Goal: Task Accomplishment & Management: Manage account settings

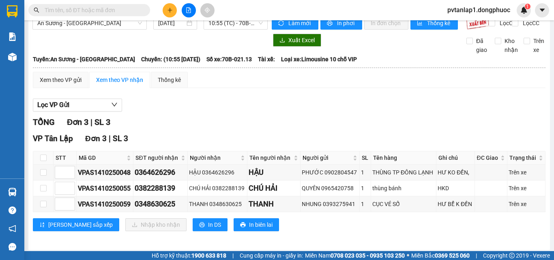
scroll to position [21, 0]
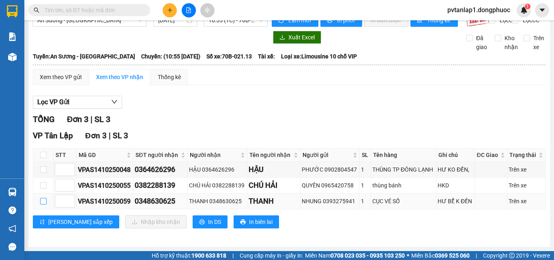
click at [40, 203] on input "checkbox" at bounding box center [43, 201] width 6 height 6
checkbox input "true"
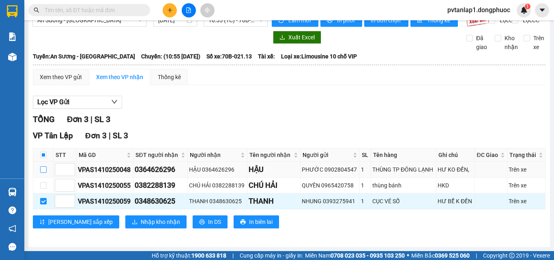
click at [43, 165] on label at bounding box center [43, 169] width 6 height 9
click at [43, 166] on input "checkbox" at bounding box center [43, 169] width 6 height 6
checkbox input "true"
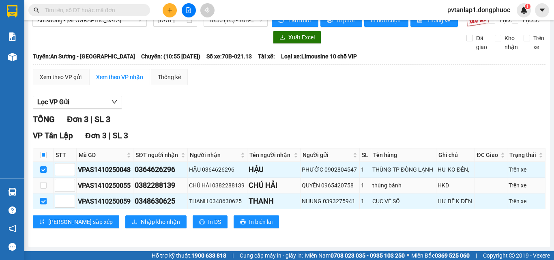
click at [47, 188] on td at bounding box center [43, 186] width 20 height 16
click at [42, 189] on input "checkbox" at bounding box center [43, 185] width 6 height 6
checkbox input "true"
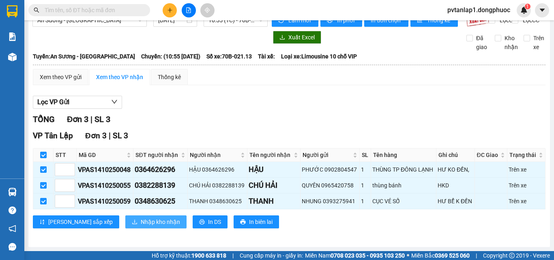
click at [141, 223] on span "Nhập kho nhận" at bounding box center [160, 221] width 39 height 9
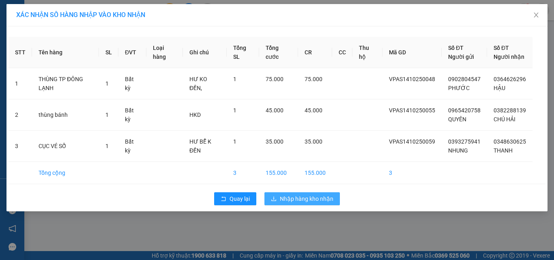
click at [295, 195] on span "Nhập hàng kho nhận" at bounding box center [307, 198] width 54 height 9
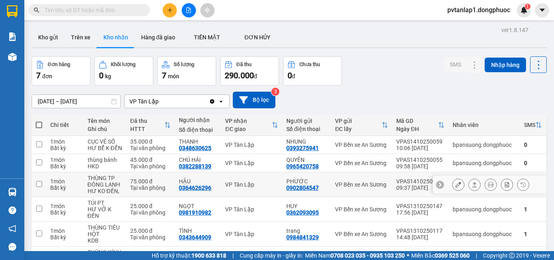
click at [130, 181] on div "75.000 đ" at bounding box center [150, 181] width 41 height 6
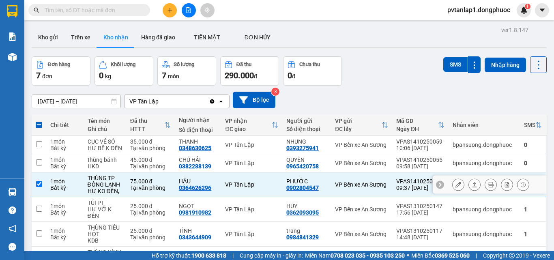
click at [472, 184] on icon at bounding box center [475, 185] width 6 height 6
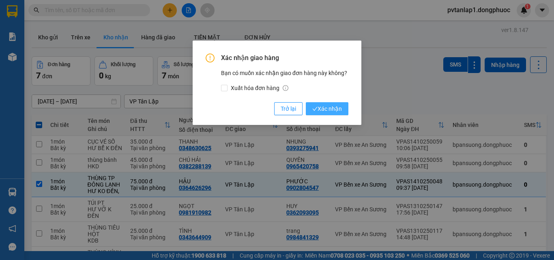
click at [326, 107] on span "Xác nhận" at bounding box center [327, 108] width 30 height 9
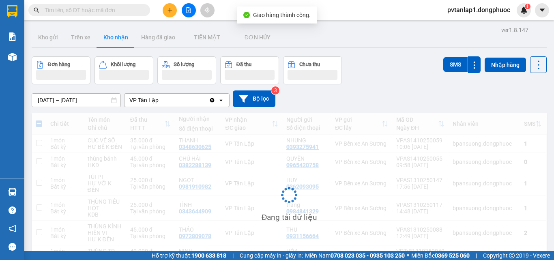
checkbox input "false"
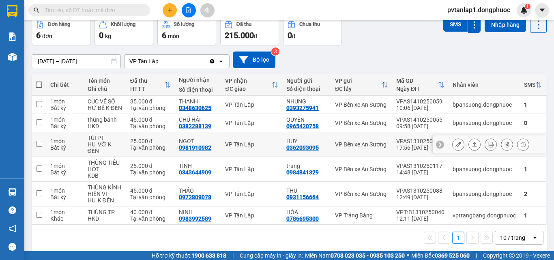
scroll to position [41, 0]
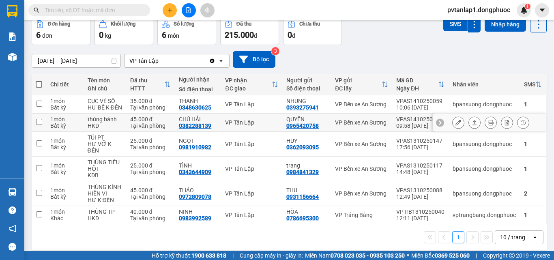
click at [245, 123] on div "VP Tân Lập" at bounding box center [251, 122] width 53 height 6
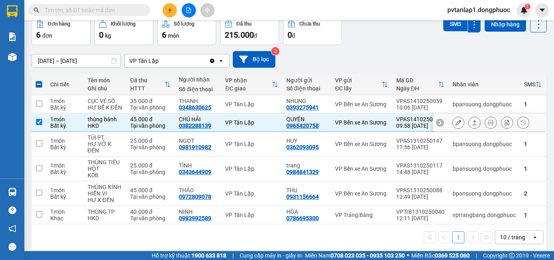
click at [472, 123] on icon at bounding box center [475, 123] width 6 height 6
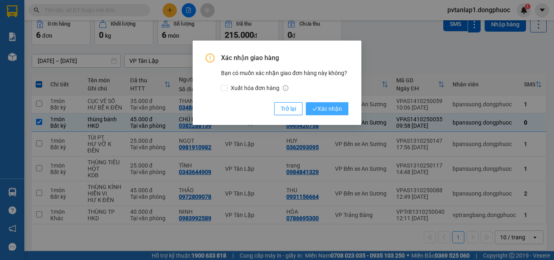
click at [312, 109] on icon "check" at bounding box center [314, 108] width 5 height 5
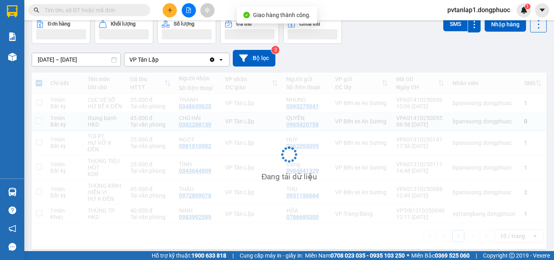
checkbox input "false"
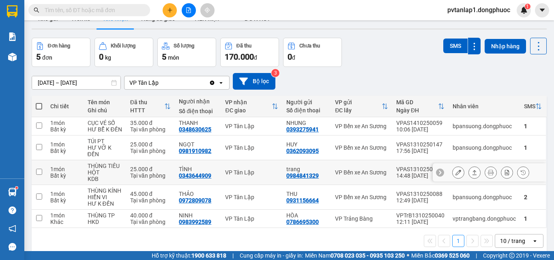
scroll to position [0, 0]
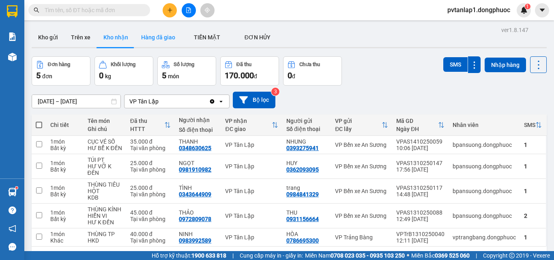
click at [164, 39] on button "Hàng đã giao" at bounding box center [158, 37] width 47 height 19
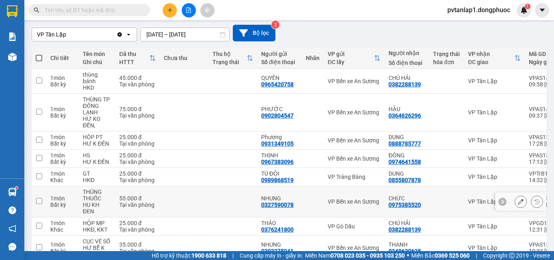
scroll to position [81, 0]
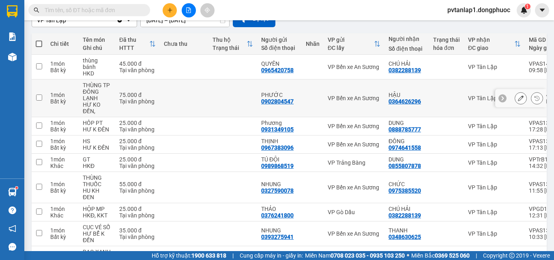
click at [343, 102] on td "VP Bến xe An Sương" at bounding box center [354, 98] width 61 height 38
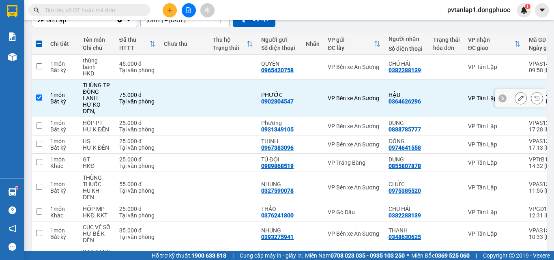
click at [203, 90] on td at bounding box center [184, 98] width 49 height 38
checkbox input "false"
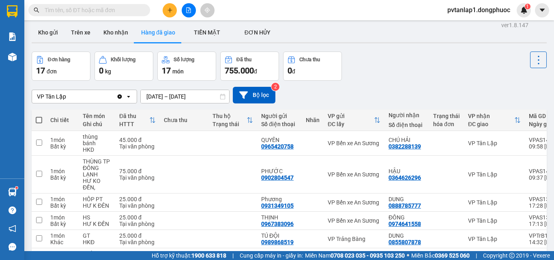
scroll to position [0, 0]
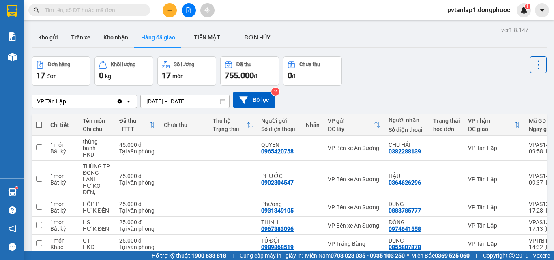
click at [383, 78] on div "Đơn hàng 17 đơn Khối lượng 0 kg Số lượng 17 món Đã thu 755.000 đ Chưa thu 0 đ" at bounding box center [289, 70] width 515 height 29
click at [44, 34] on button "Kho gửi" at bounding box center [48, 37] width 33 height 19
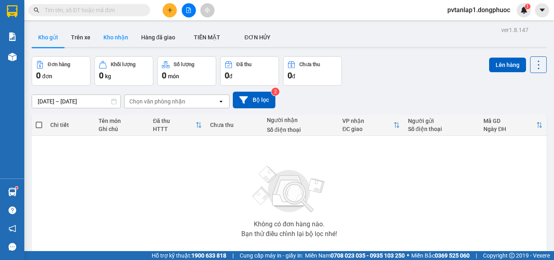
click at [123, 42] on button "Kho nhận" at bounding box center [116, 37] width 38 height 19
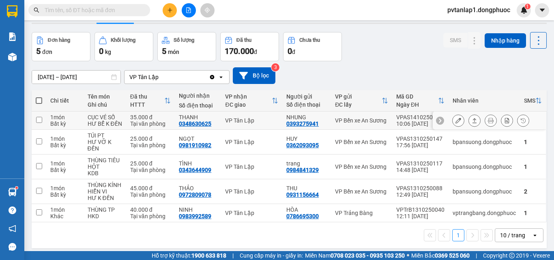
scroll to position [37, 0]
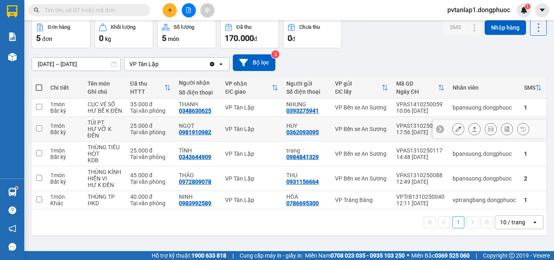
click at [248, 126] on div "VP Tân Lập" at bounding box center [251, 129] width 53 height 6
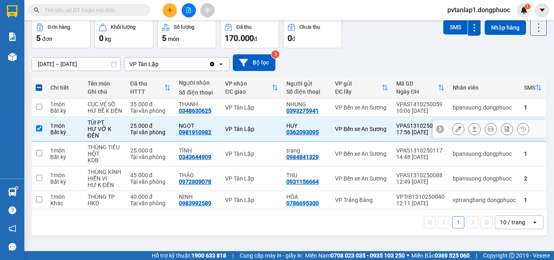
click at [472, 131] on icon at bounding box center [474, 128] width 4 height 5
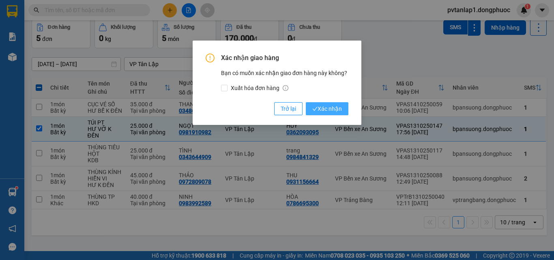
click at [324, 108] on span "Xác nhận" at bounding box center [327, 108] width 30 height 9
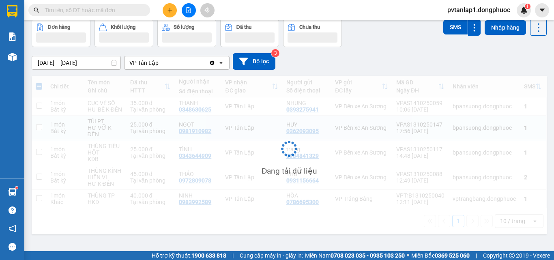
checkbox input "false"
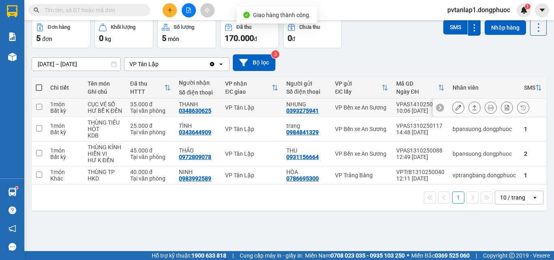
click at [341, 108] on div "VP Bến xe An Sương" at bounding box center [361, 107] width 53 height 6
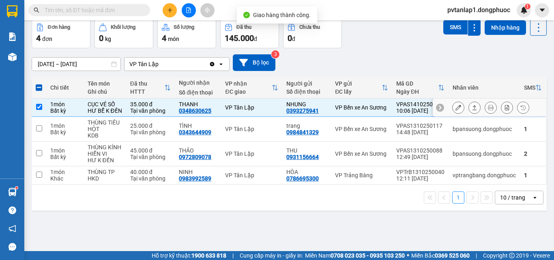
click at [472, 109] on icon at bounding box center [475, 108] width 6 height 6
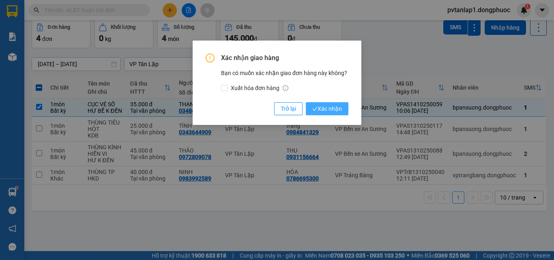
click at [342, 110] on button "Xác nhận" at bounding box center [327, 108] width 43 height 13
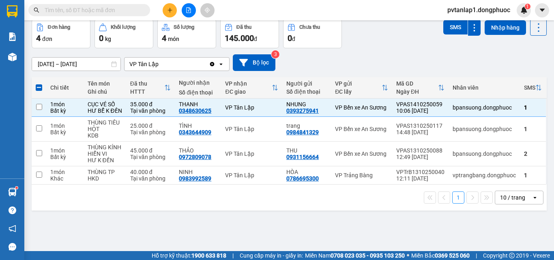
checkbox input "false"
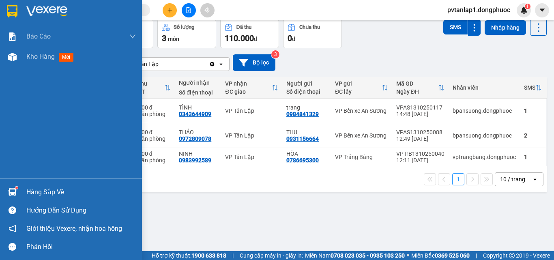
click at [23, 191] on div "Hàng sắp về" at bounding box center [71, 192] width 142 height 18
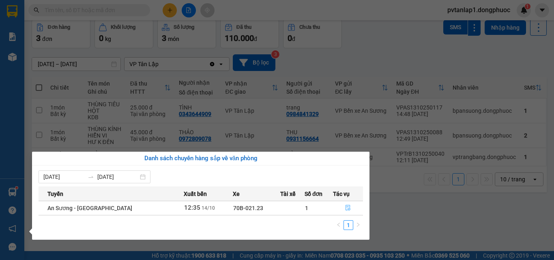
click at [341, 208] on button "button" at bounding box center [347, 207] width 29 height 13
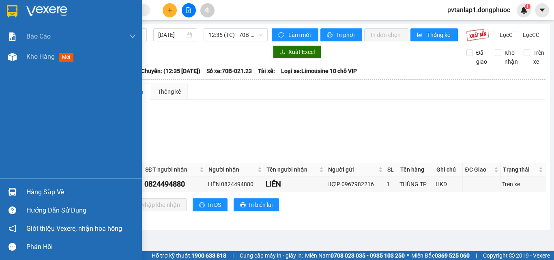
click at [23, 15] on div at bounding box center [71, 13] width 142 height 26
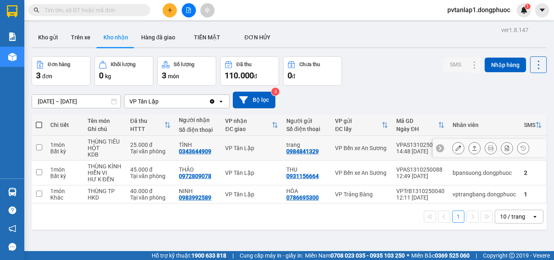
click at [224, 146] on td "VP Tân Lập" at bounding box center [251, 148] width 61 height 25
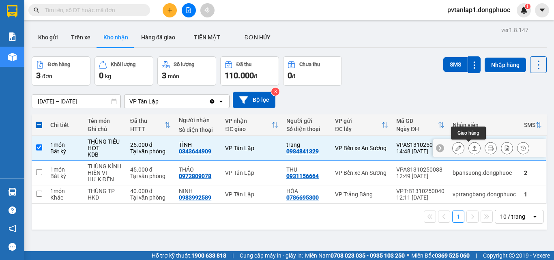
click at [472, 150] on icon at bounding box center [474, 148] width 4 height 5
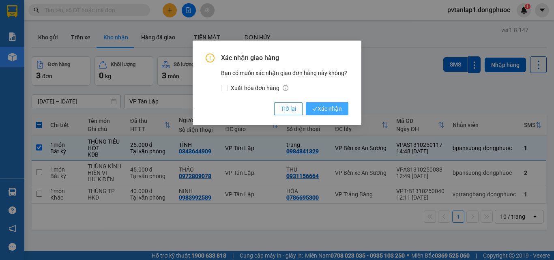
click at [333, 108] on span "Xác nhận" at bounding box center [327, 108] width 30 height 9
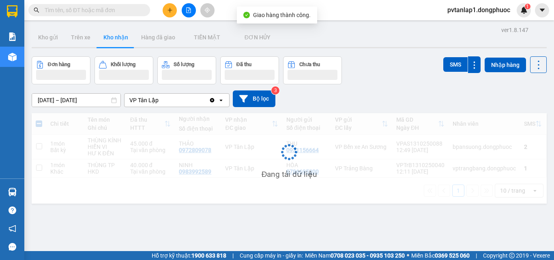
checkbox input "false"
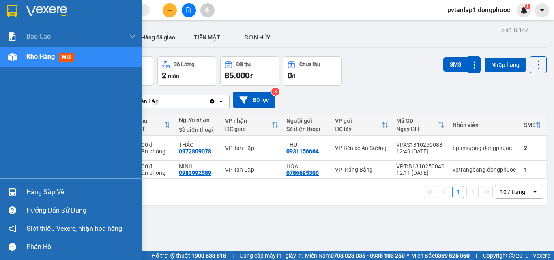
click at [15, 194] on img at bounding box center [12, 192] width 9 height 9
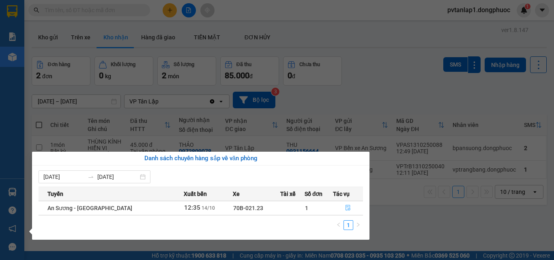
click at [346, 207] on icon "file-done" at bounding box center [348, 208] width 6 height 6
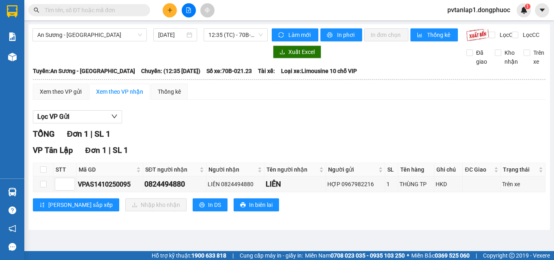
click at [52, 175] on th at bounding box center [43, 169] width 20 height 13
click at [44, 173] on input "checkbox" at bounding box center [43, 169] width 6 height 6
checkbox input "true"
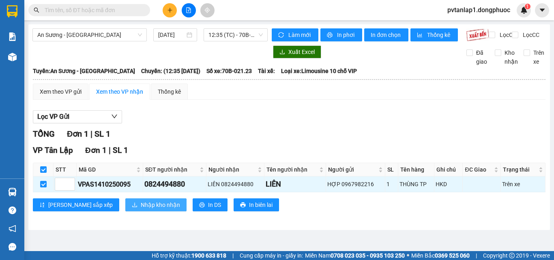
click at [141, 209] on span "Nhập kho nhận" at bounding box center [160, 204] width 39 height 9
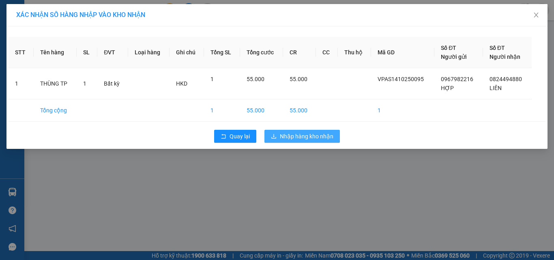
click at [311, 135] on span "Nhập hàng kho nhận" at bounding box center [307, 136] width 54 height 9
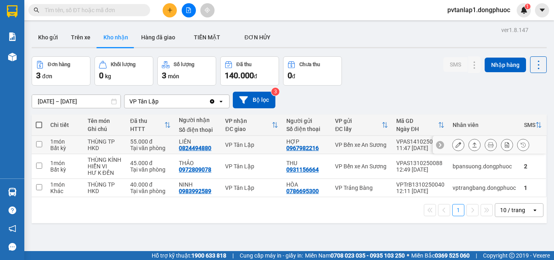
click at [268, 149] on td "VP Tân Lập" at bounding box center [251, 145] width 61 height 18
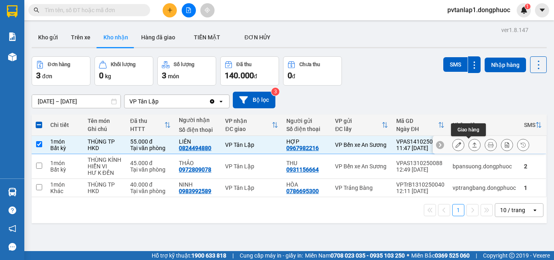
click at [473, 147] on button at bounding box center [474, 145] width 11 height 14
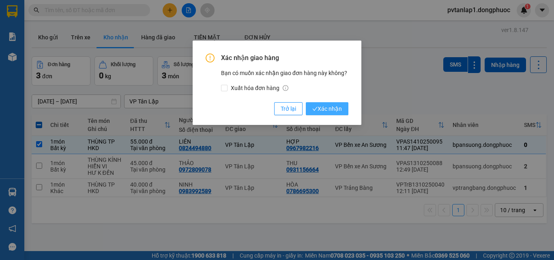
click at [327, 114] on button "Xác nhận" at bounding box center [327, 108] width 43 height 13
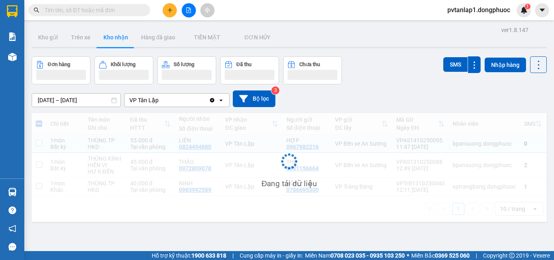
checkbox input "false"
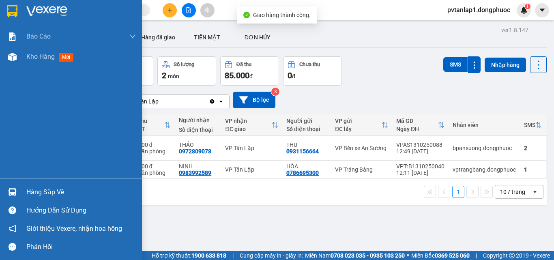
click at [14, 193] on img at bounding box center [12, 192] width 9 height 9
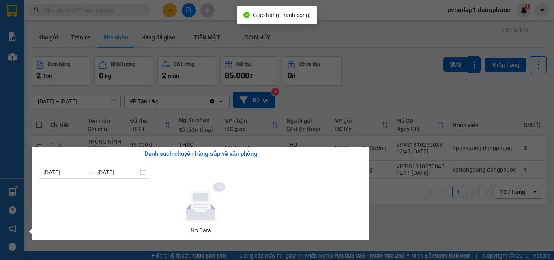
click at [375, 82] on section "Kết quả tìm kiếm ( 0 ) Bộ lọc Ngày tạo đơn gần nhất No Data pvtanlap1.dongphuoc…" at bounding box center [277, 130] width 554 height 260
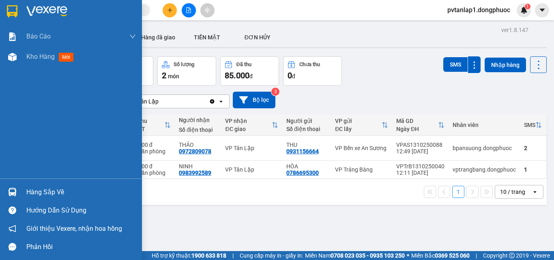
click at [18, 195] on div at bounding box center [12, 192] width 14 height 14
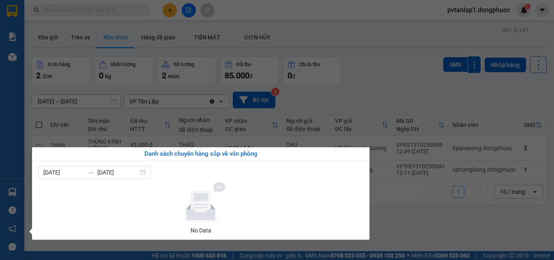
click at [371, 88] on section "Kết quả tìm kiếm ( 0 ) Bộ lọc Ngày tạo đơn gần nhất No Data pvtanlap1.dongphuoc…" at bounding box center [277, 130] width 554 height 260
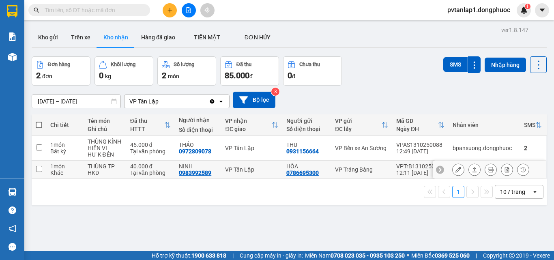
drag, startPoint x: 253, startPoint y: 168, endPoint x: 252, endPoint y: 158, distance: 10.2
click at [253, 167] on div "VP Tân Lập" at bounding box center [251, 169] width 53 height 6
checkbox input "true"
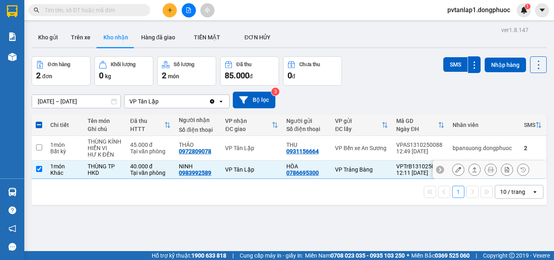
click at [472, 170] on icon at bounding box center [475, 170] width 6 height 6
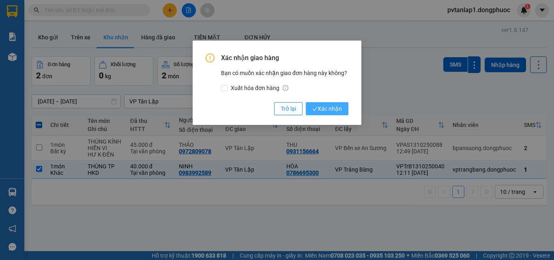
click at [329, 109] on span "Xác nhận" at bounding box center [327, 108] width 30 height 9
